Goal: Transaction & Acquisition: Book appointment/travel/reservation

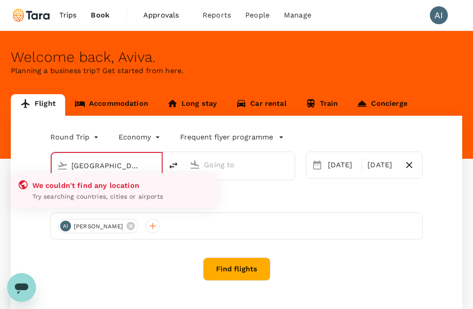
type input "[PERSON_NAME][GEOGRAPHIC_DATA][PERSON_NAME] (SYD)"
type input "[GEOGRAPHIC_DATA], [GEOGRAPHIC_DATA] (any)"
type input "[PERSON_NAME][GEOGRAPHIC_DATA][PERSON_NAME] (SYD)"
type input "[GEOGRAPHIC_DATA], [GEOGRAPHIC_DATA] (any)"
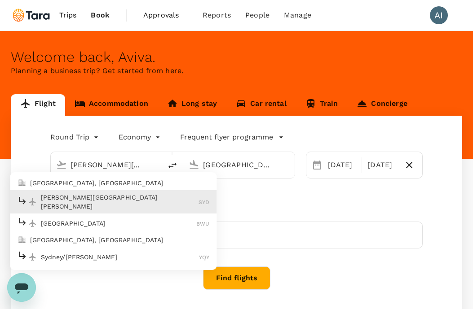
click at [115, 197] on p "[PERSON_NAME][GEOGRAPHIC_DATA][PERSON_NAME]" at bounding box center [120, 202] width 158 height 18
type input "[PERSON_NAME][GEOGRAPHIC_DATA][PERSON_NAME] (SYD)"
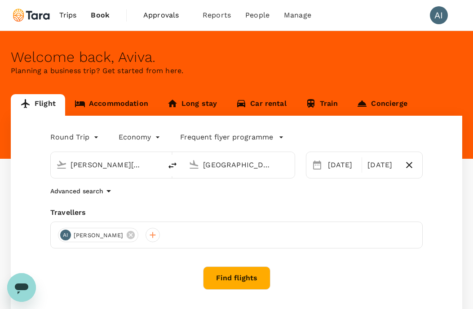
scroll to position [0, 23]
click at [226, 166] on input "[GEOGRAPHIC_DATA], [GEOGRAPHIC_DATA] (any)" at bounding box center [239, 165] width 72 height 14
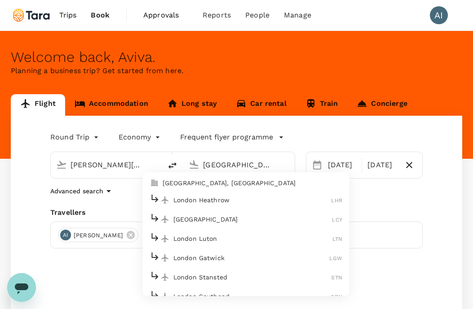
click at [246, 184] on p "[GEOGRAPHIC_DATA], [GEOGRAPHIC_DATA]" at bounding box center [251, 183] width 179 height 9
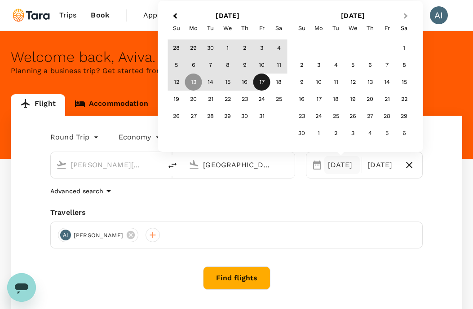
type input "[GEOGRAPHIC_DATA], [GEOGRAPHIC_DATA] (any)"
click at [408, 15] on button "Next Month" at bounding box center [406, 16] width 14 height 14
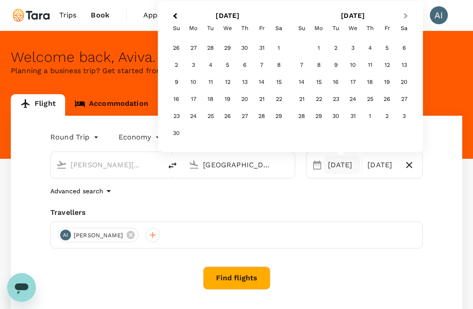
click at [408, 15] on button "Next Month" at bounding box center [406, 16] width 14 height 14
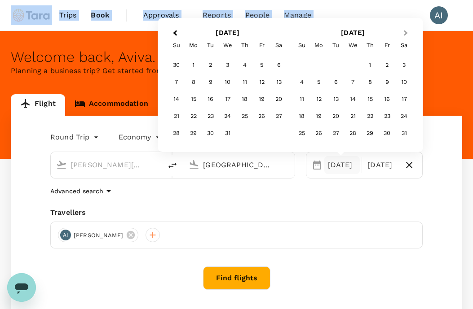
click at [408, 15] on div "Trips Book Approvals 0 Reports People Manage AI" at bounding box center [236, 15] width 451 height 31
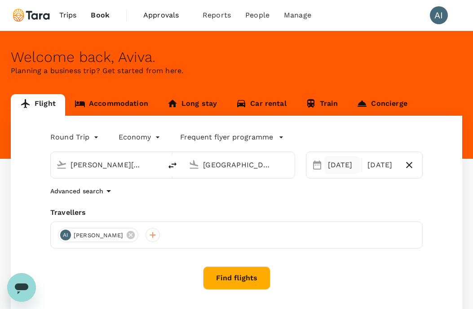
click at [348, 171] on div "[DATE]" at bounding box center [342, 165] width 36 height 18
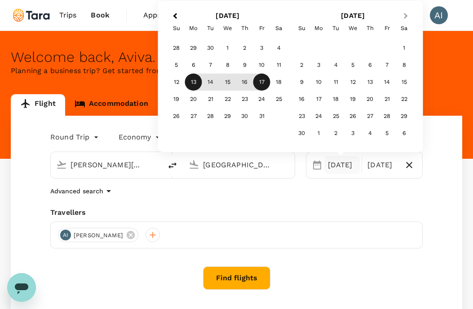
click at [406, 12] on button "Next Month" at bounding box center [406, 16] width 14 height 14
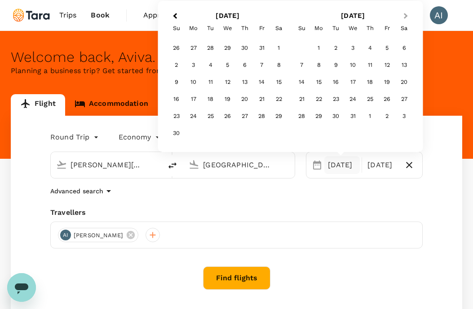
click at [406, 12] on button "Next Month" at bounding box center [406, 16] width 14 height 14
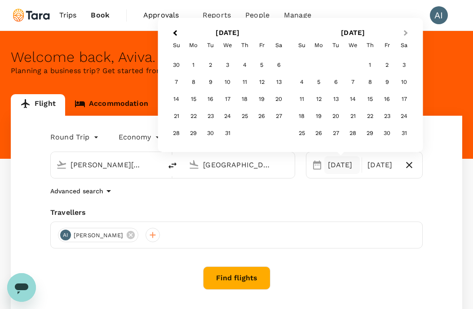
click at [405, 32] on span "Next Month" at bounding box center [405, 33] width 0 height 10
click at [304, 84] on div "8" at bounding box center [301, 82] width 17 height 17
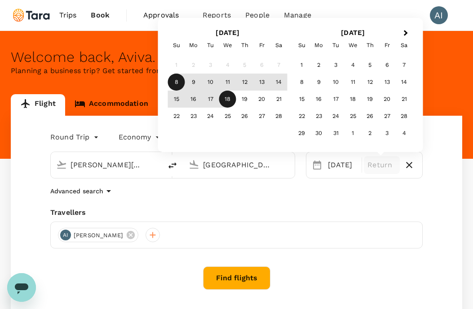
click at [231, 96] on div "18" at bounding box center [227, 99] width 17 height 17
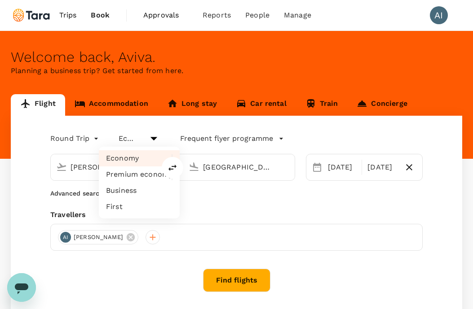
click at [144, 140] on body "Trips Book Approvals 0 Reports People Manage AI Welcome back , [GEOGRAPHIC_DATA…" at bounding box center [236, 190] width 473 height 381
click at [138, 176] on li "Premium economy" at bounding box center [139, 174] width 81 height 16
type input "premium-economy"
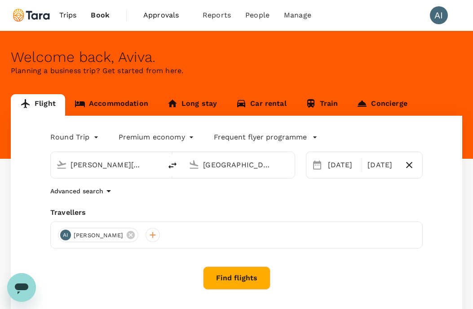
click at [241, 277] on button "Find flights" at bounding box center [236, 278] width 67 height 23
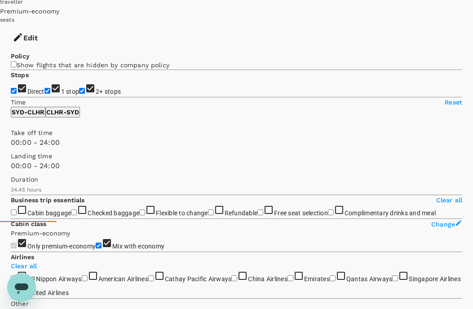
scroll to position [61, 0]
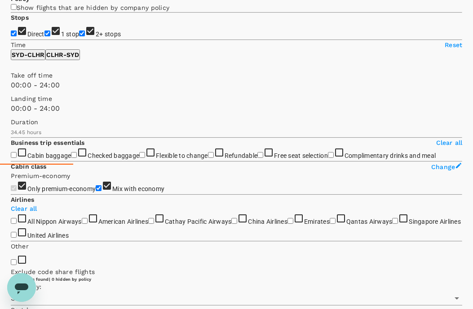
scroll to position [144, 0]
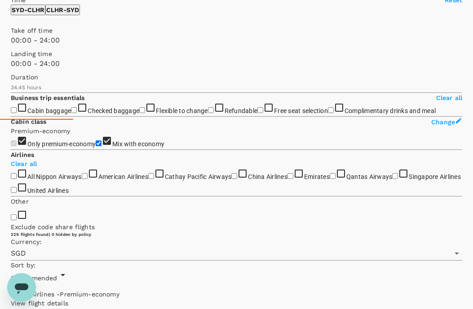
scroll to position [189, 0]
